Goal: Task Accomplishment & Management: Manage account settings

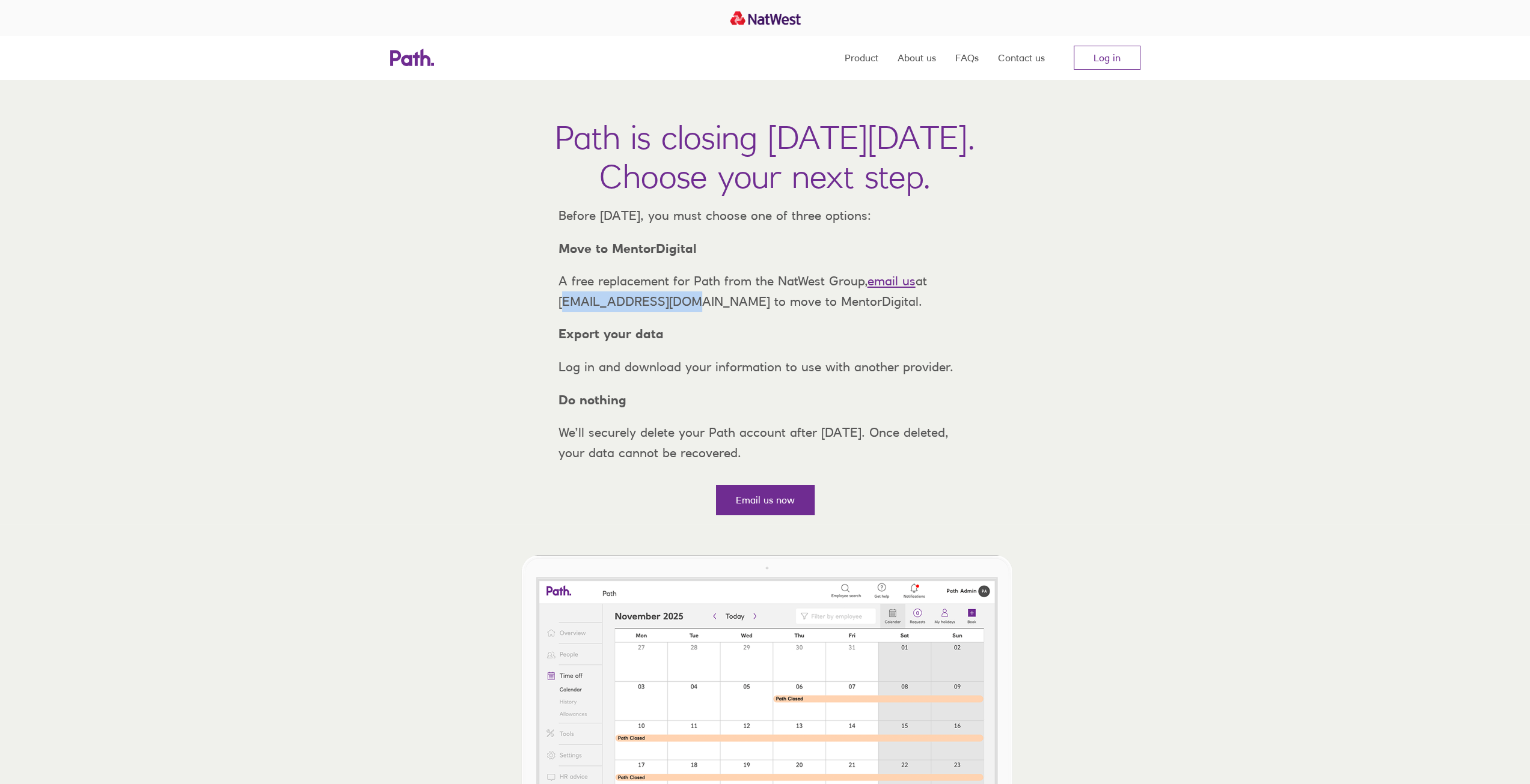
drag, startPoint x: 558, startPoint y: 325, endPoint x: 670, endPoint y: 324, distance: 112.0
click at [670, 311] on p "A free replacement for Path from the NatWest Group, email us at [EMAIL_ADDRESS]…" at bounding box center [765, 292] width 433 height 40
copy p "support@path.co.uk"
click at [1119, 62] on link "Log in" at bounding box center [1106, 58] width 66 height 24
click at [1093, 69] on link "Log in" at bounding box center [1106, 58] width 66 height 24
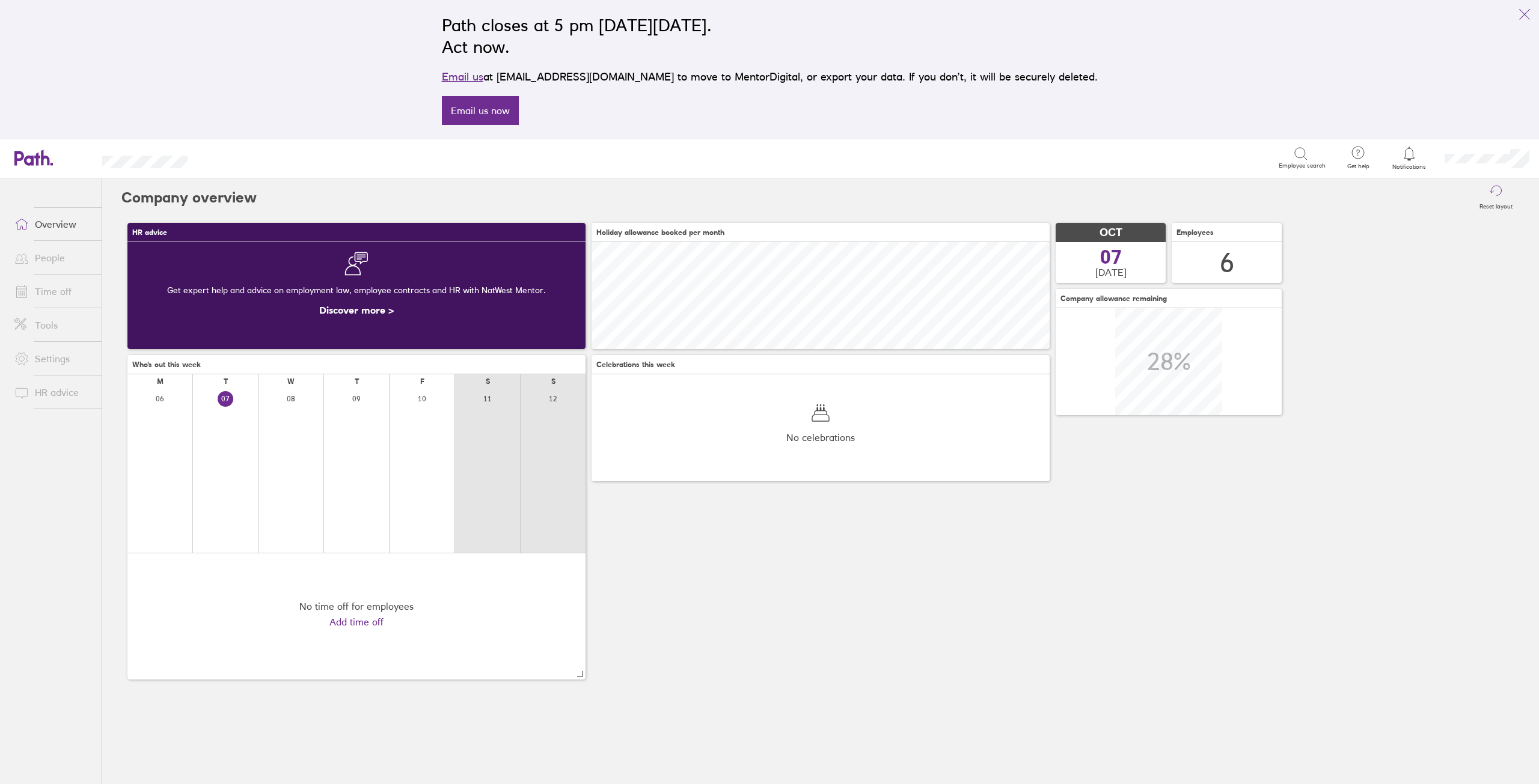
scroll to position [107, 458]
